Goal: Information Seeking & Learning: Learn about a topic

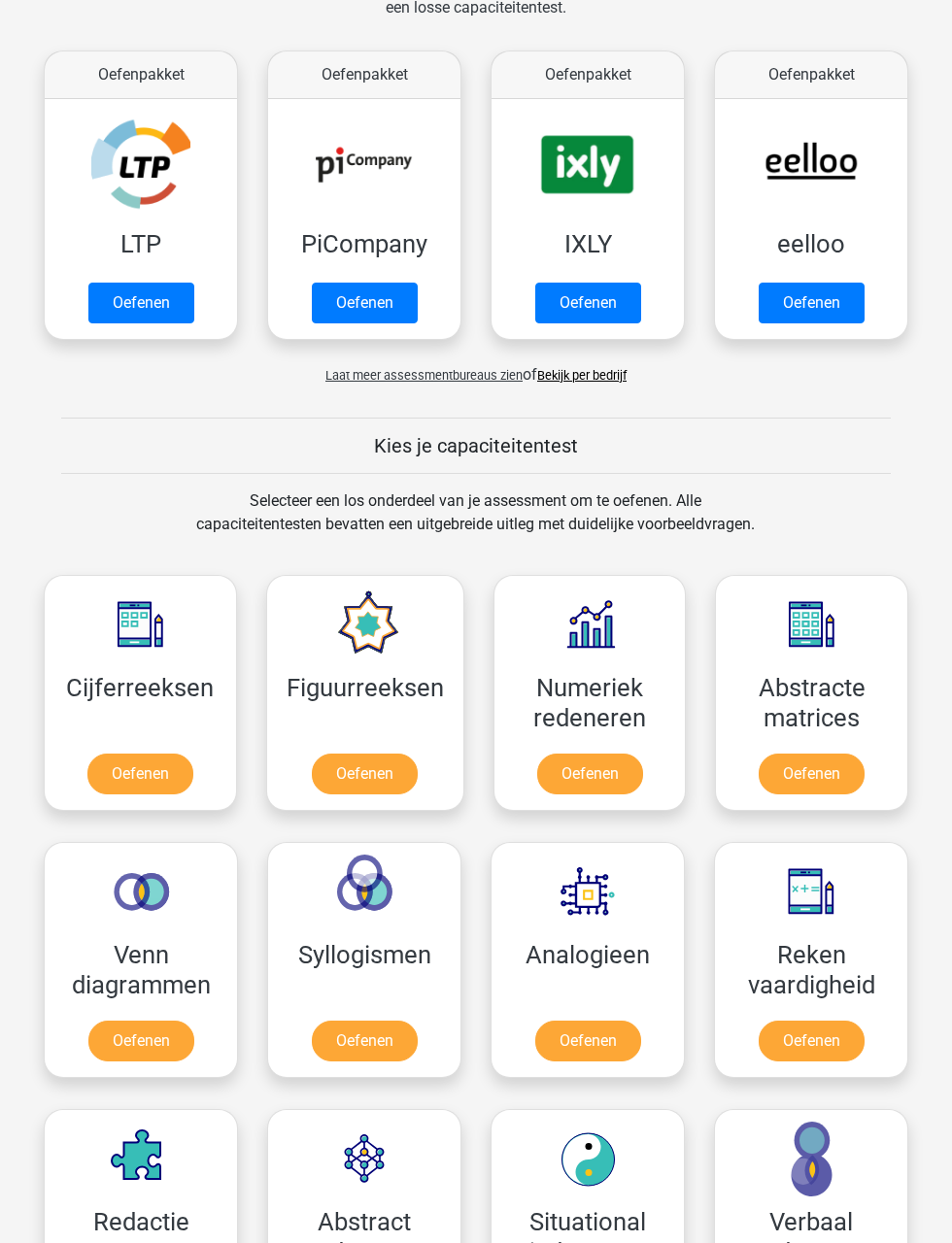
scroll to position [337, 0]
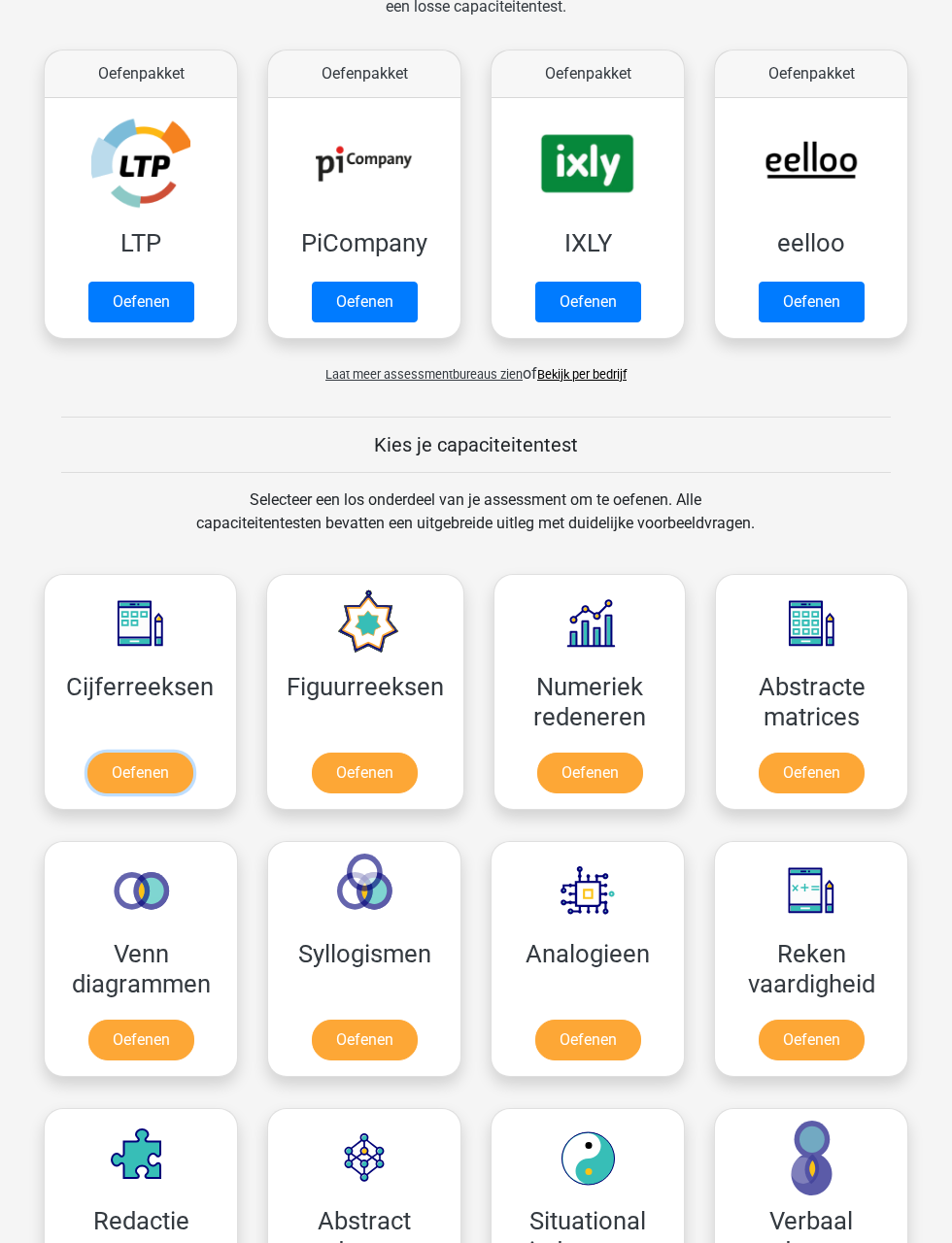
click at [151, 781] on link "Oefenen" at bounding box center [140, 773] width 106 height 41
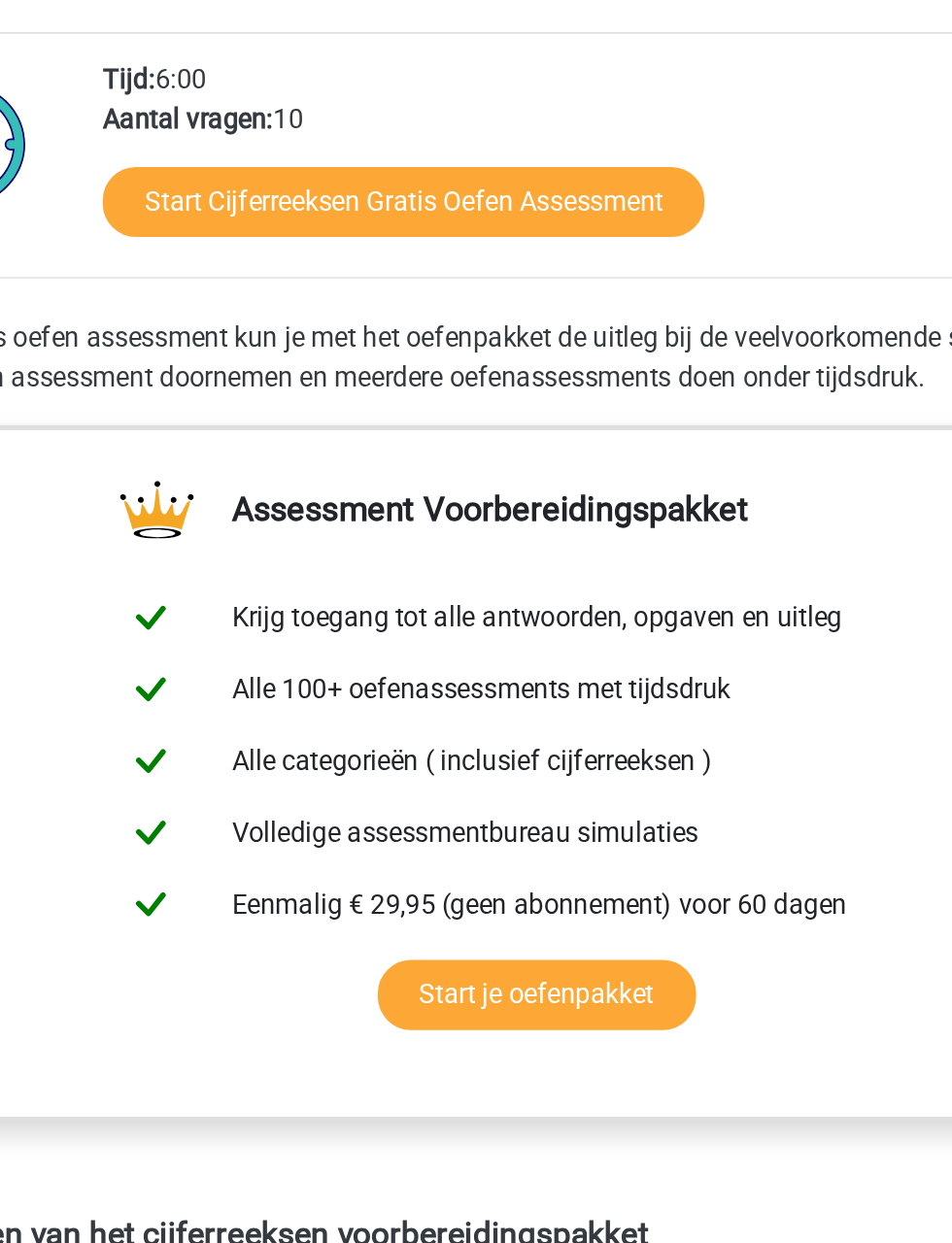
scroll to position [6, 0]
